Goal: Task Accomplishment & Management: Use online tool/utility

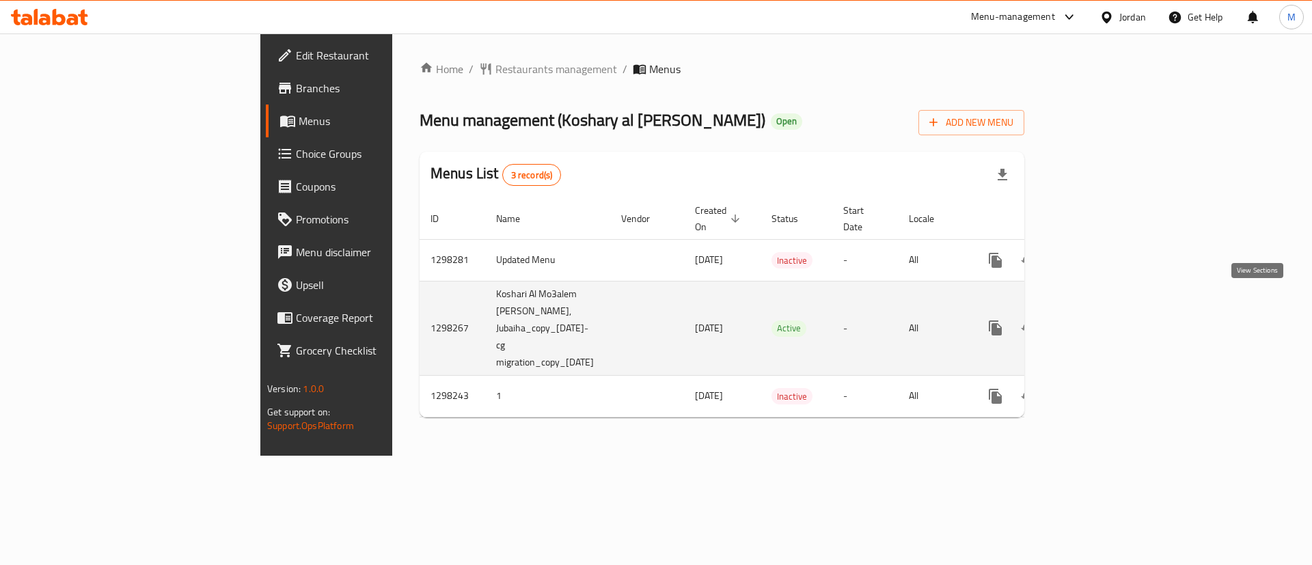
click at [1103, 320] on icon "enhanced table" at bounding box center [1094, 328] width 16 height 16
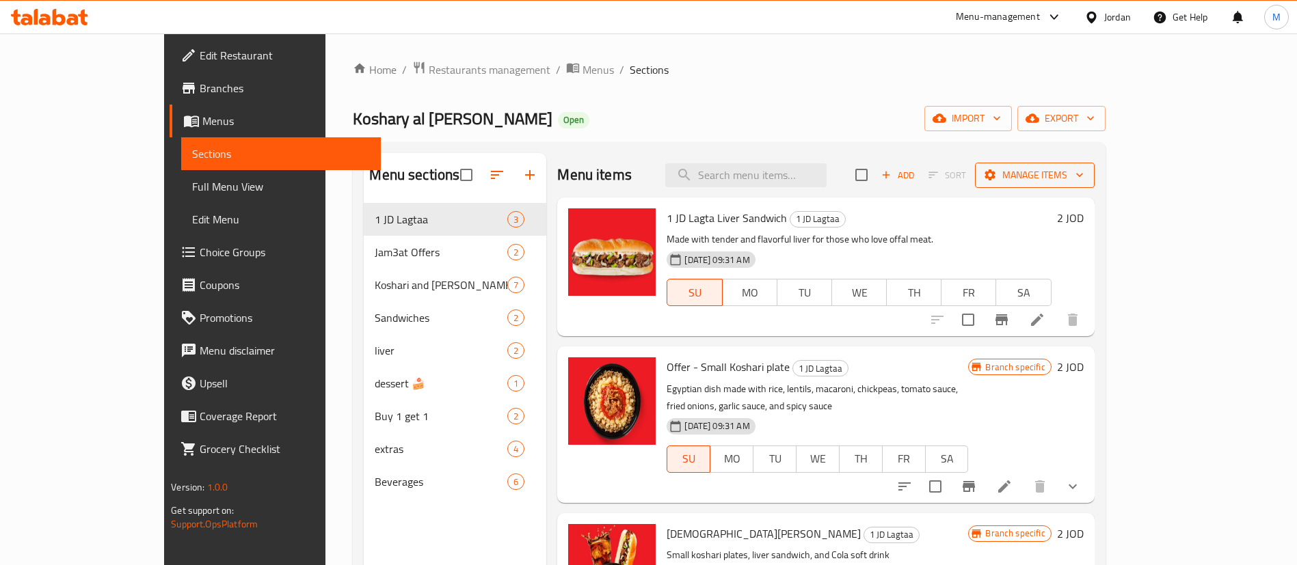
click at [1083, 180] on span "Manage items" at bounding box center [1035, 175] width 98 height 17
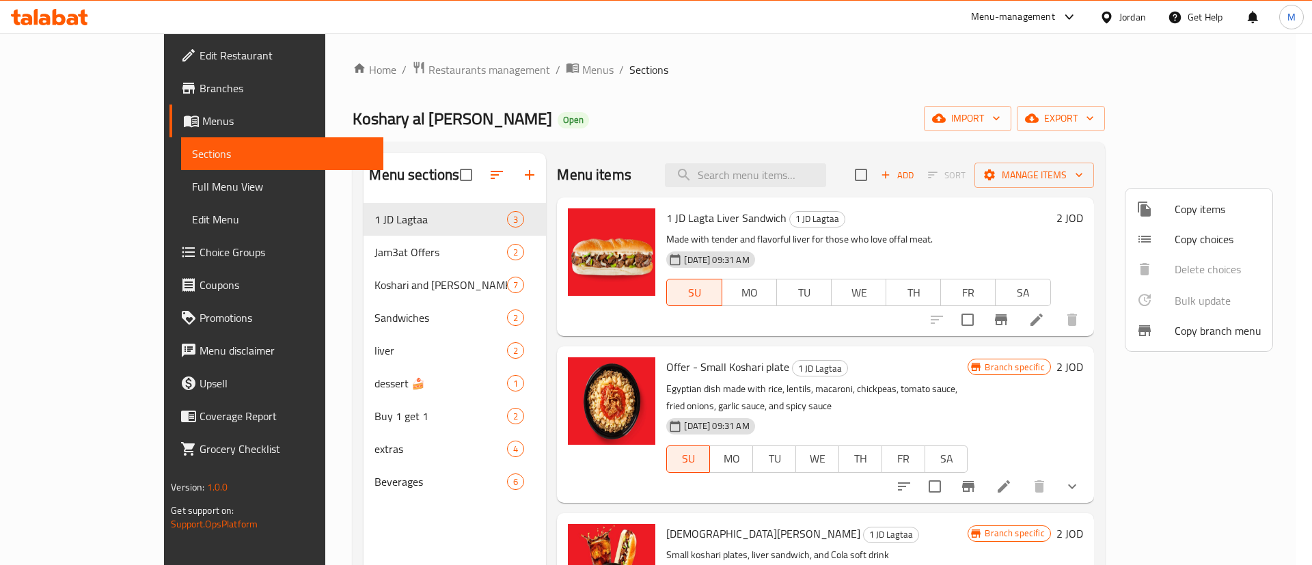
click at [1220, 118] on div at bounding box center [656, 282] width 1312 height 565
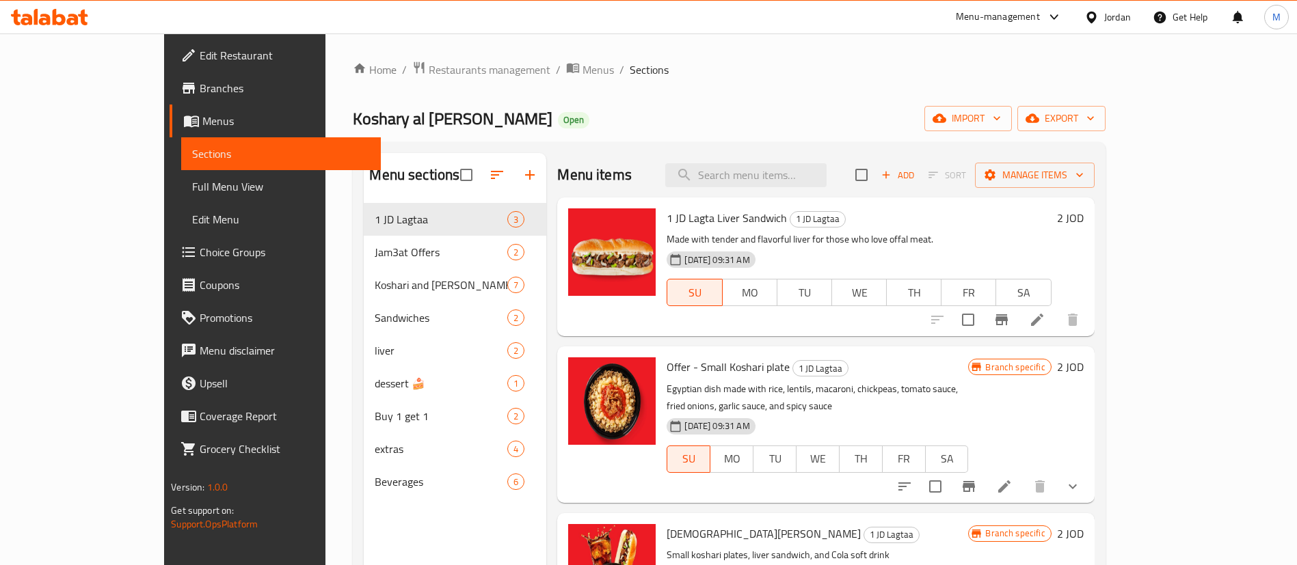
click at [1094, 118] on span "export" at bounding box center [1061, 118] width 66 height 17
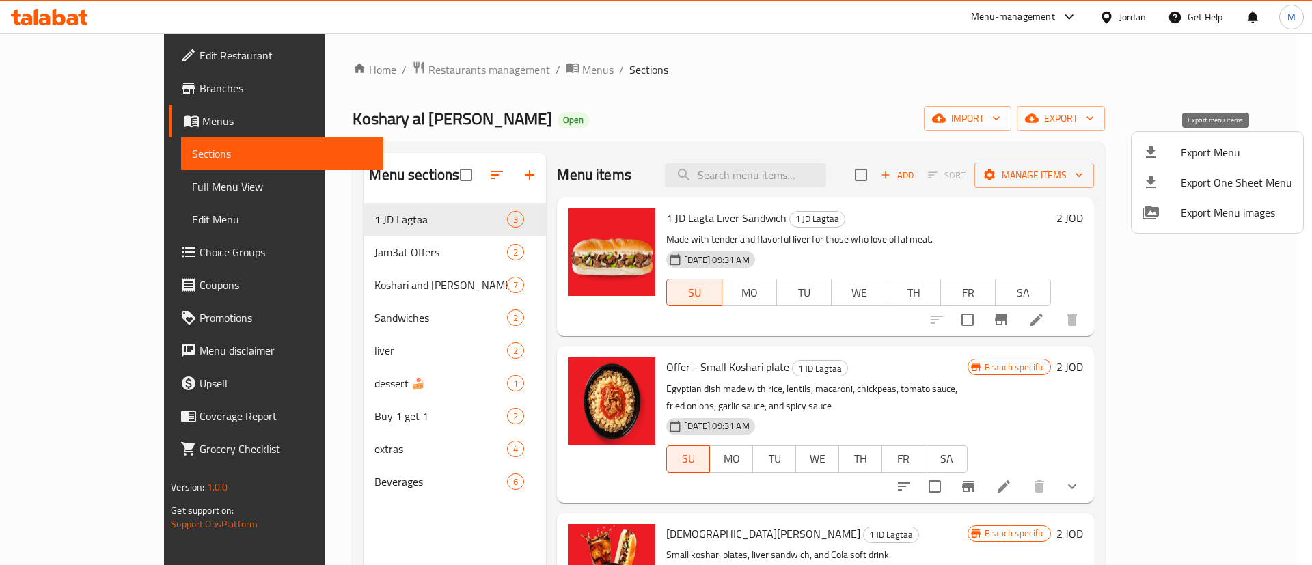
click at [1231, 151] on span "Export Menu" at bounding box center [1236, 152] width 111 height 16
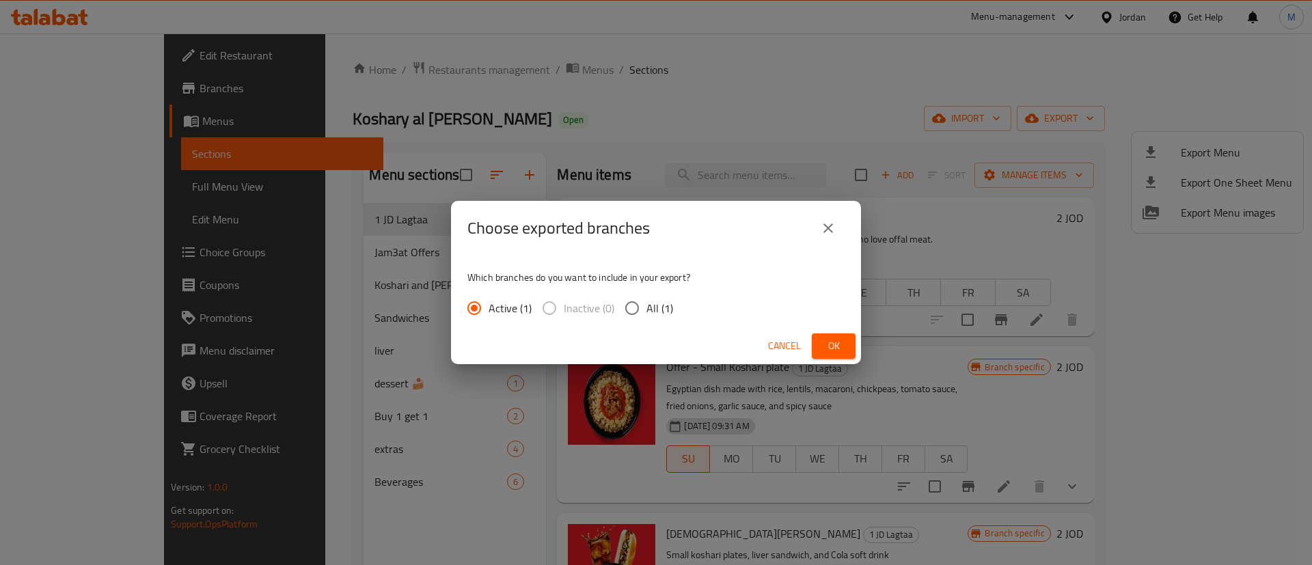
click at [846, 344] on button "Ok" at bounding box center [834, 346] width 44 height 25
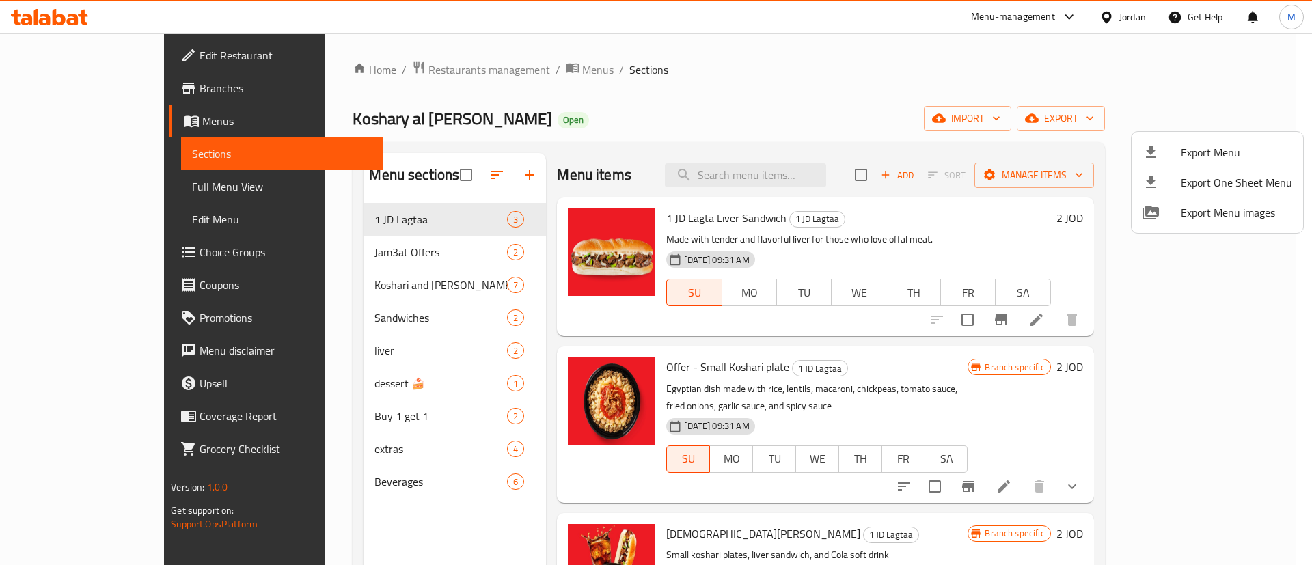
click at [409, 77] on div at bounding box center [656, 282] width 1312 height 565
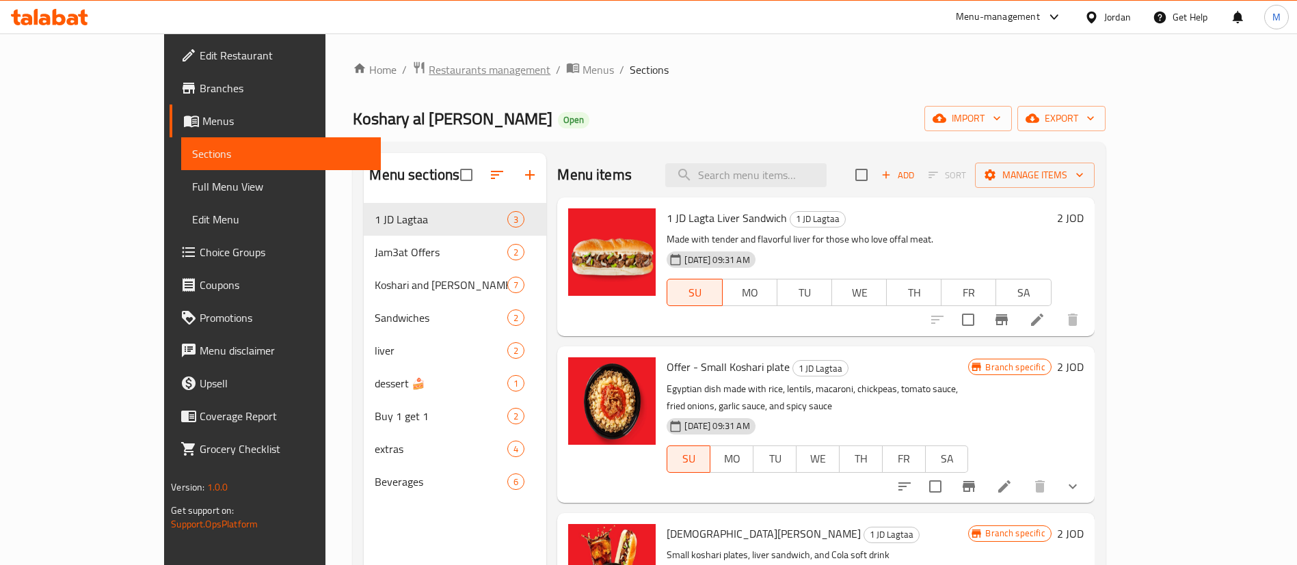
click at [429, 66] on span "Restaurants management" at bounding box center [490, 70] width 122 height 16
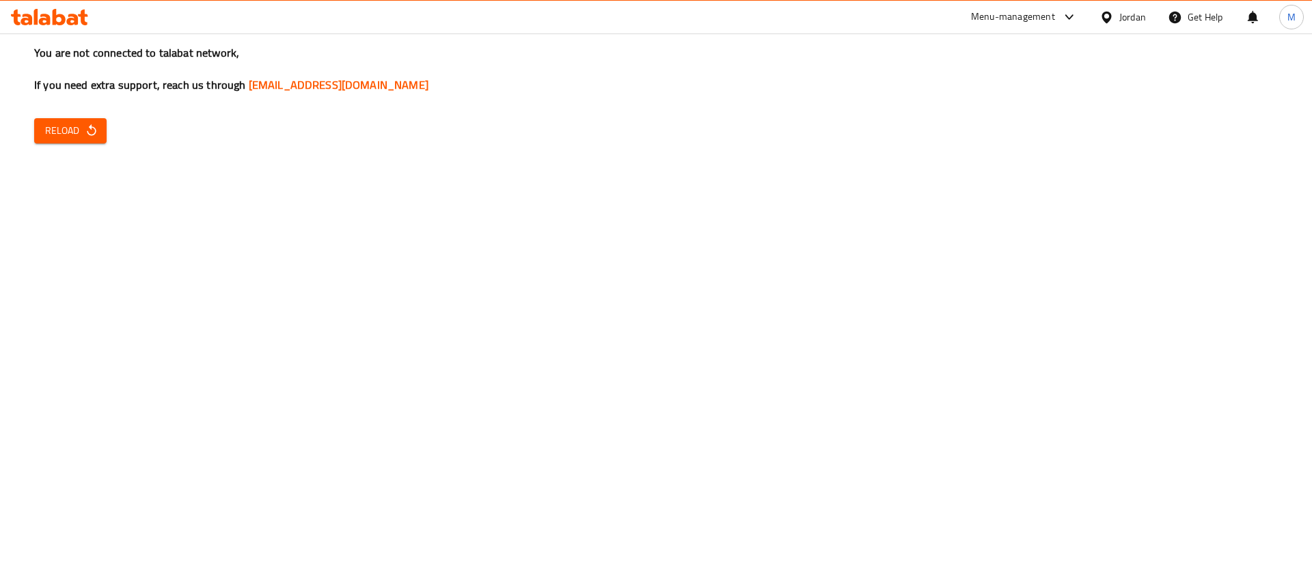
click at [26, 123] on div "You are not connected to talabat network, If you need extra support, reach us t…" at bounding box center [656, 282] width 1312 height 565
click at [36, 130] on button "Reload" at bounding box center [70, 130] width 72 height 25
